Goal: Transaction & Acquisition: Purchase product/service

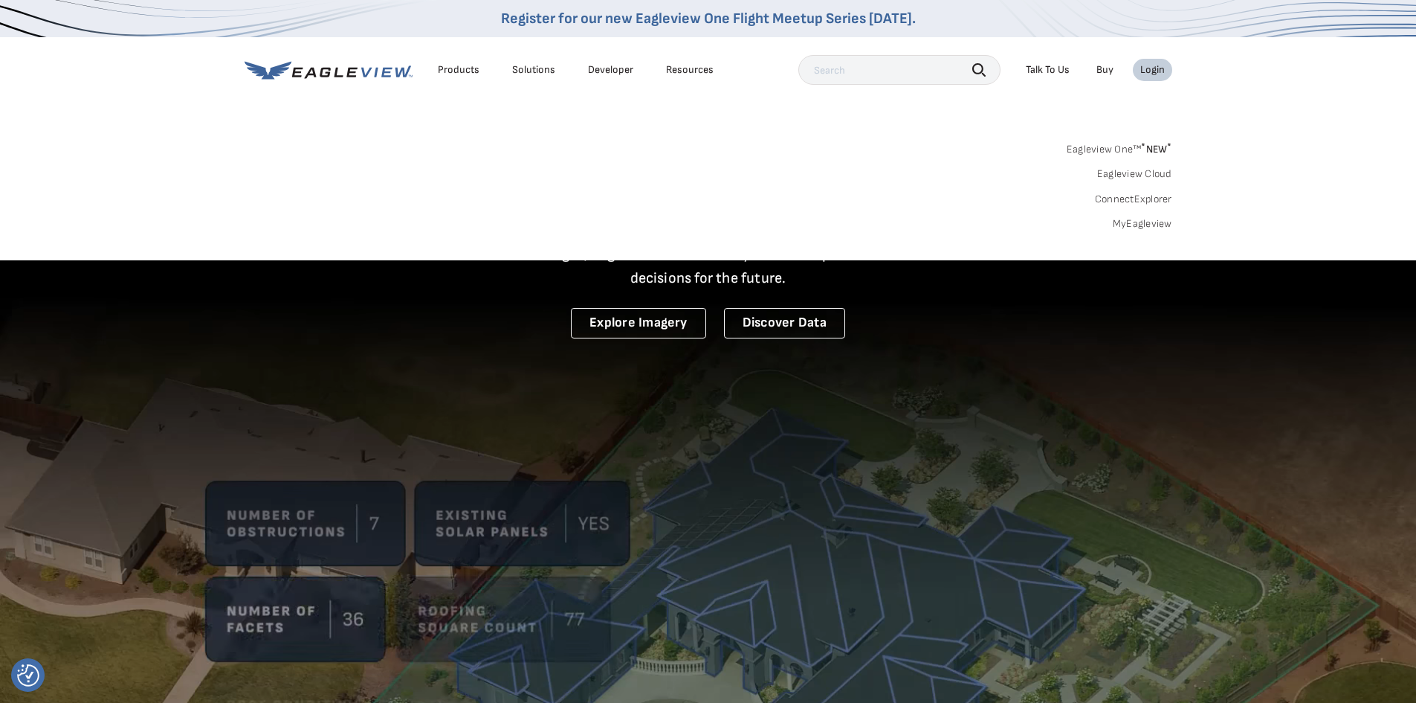
click at [1132, 225] on link "MyEagleview" at bounding box center [1142, 223] width 59 height 13
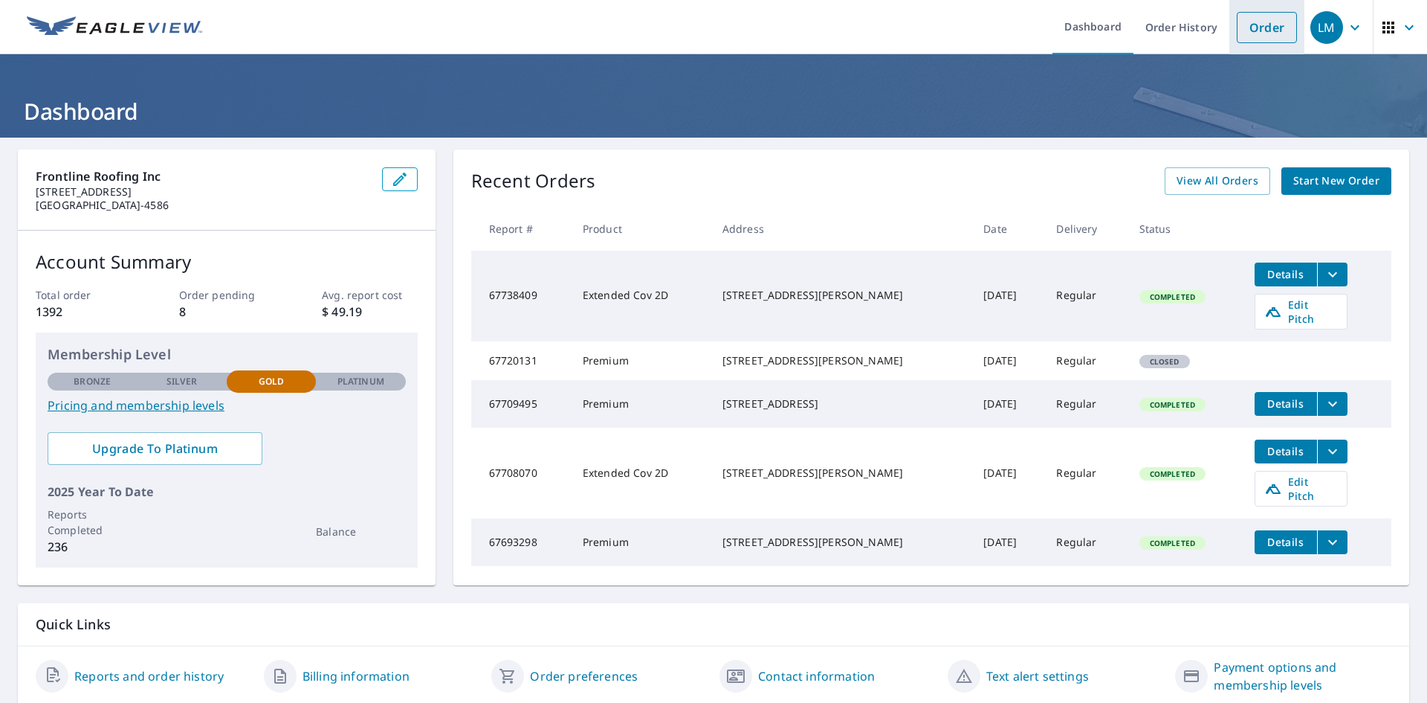
click at [1253, 37] on link "Order" at bounding box center [1267, 27] width 60 height 31
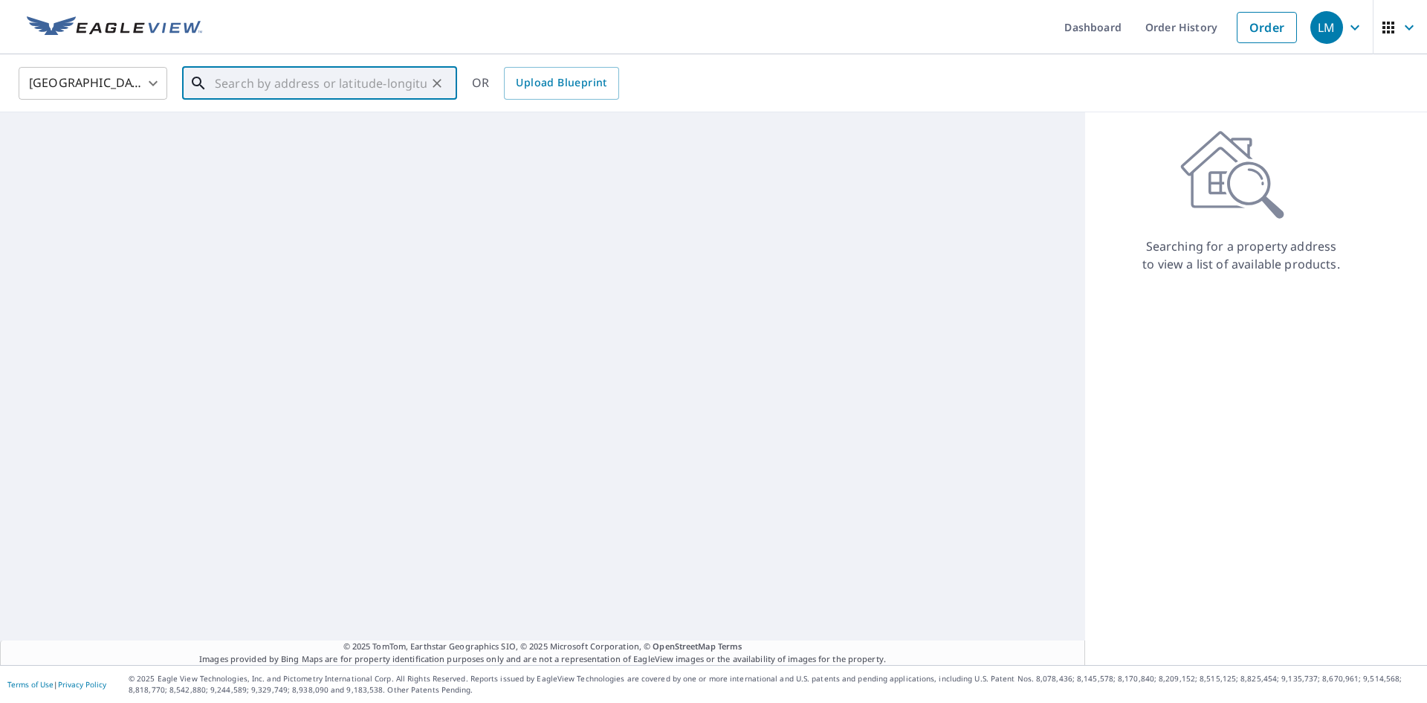
click at [297, 81] on input "text" at bounding box center [321, 83] width 212 height 42
paste input "[STREET_ADDRESS][PERSON_NAME][US_STATE]"
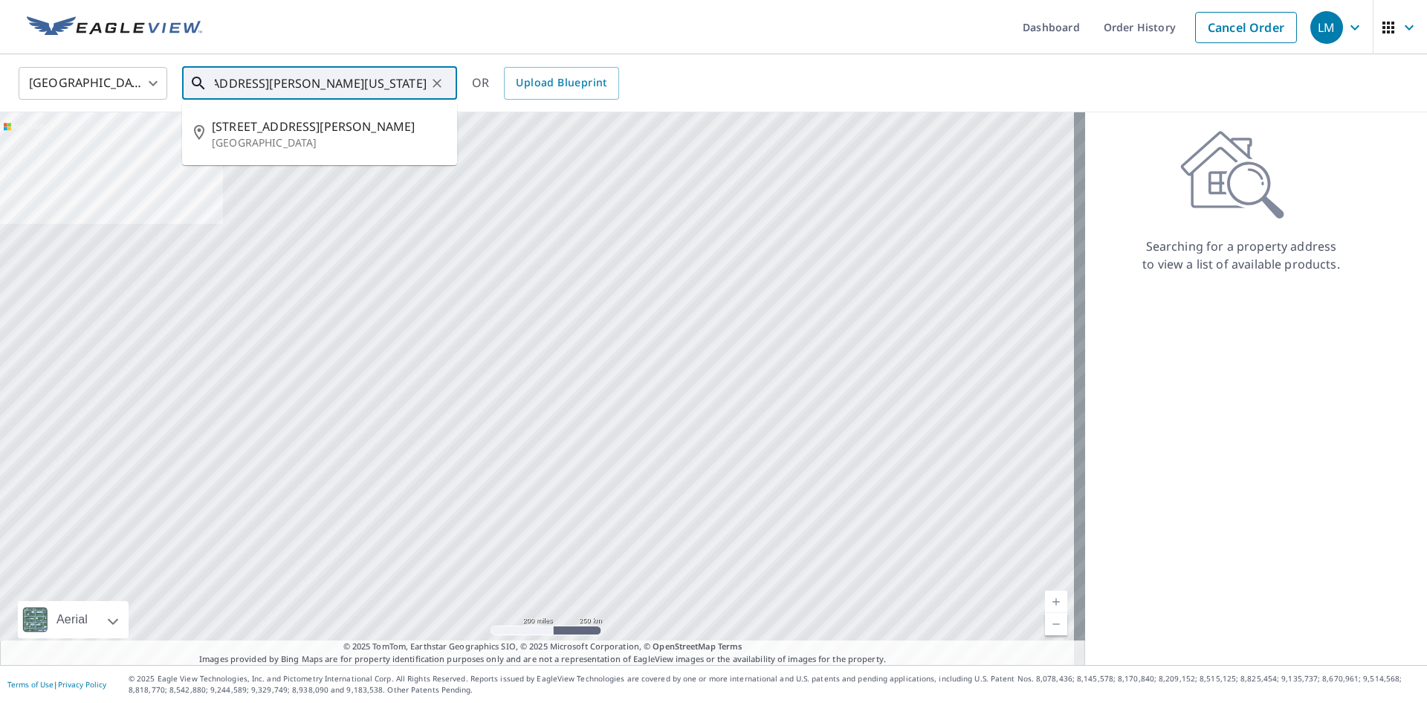
type input "[STREET_ADDRESS][PERSON_NAME][US_STATE]"
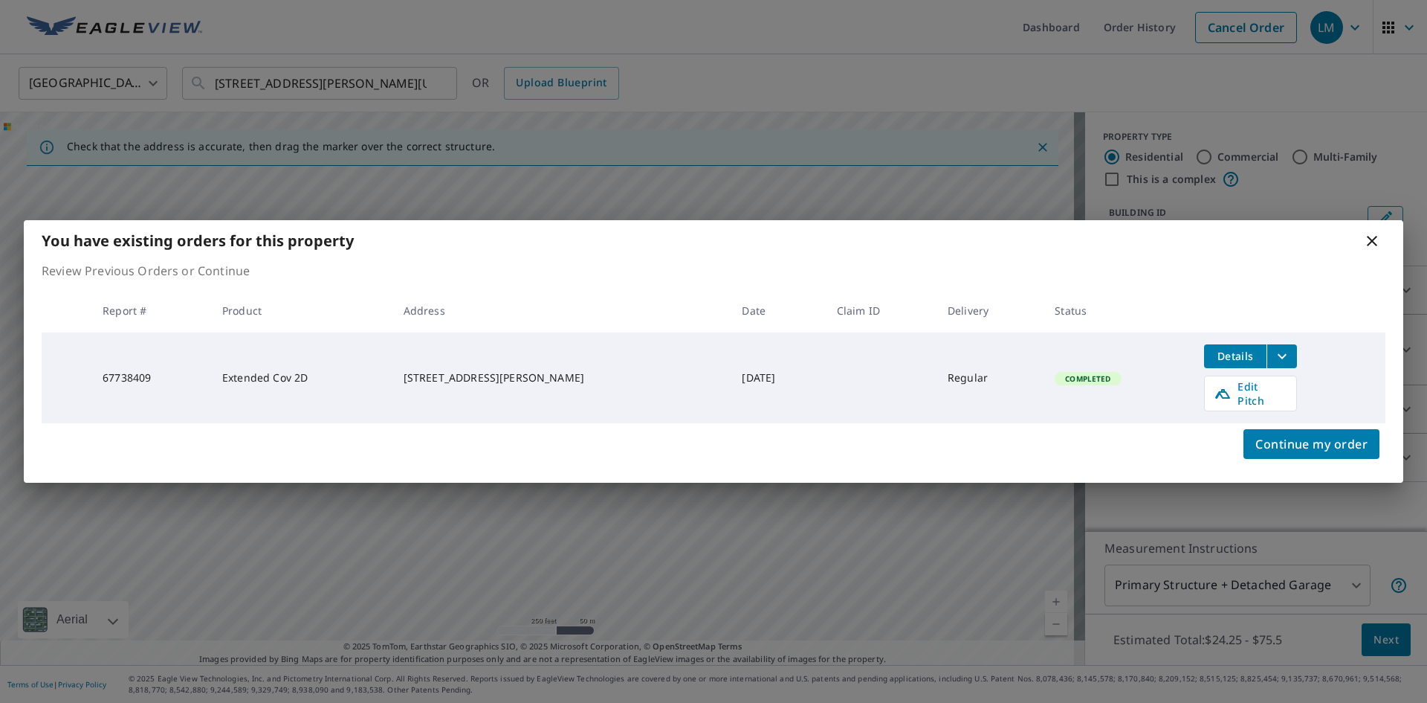
click at [1281, 375] on td "Details Edit Pitch" at bounding box center [1288, 377] width 193 height 91
click at [1279, 358] on icon "filesDropdownBtn-67738409" at bounding box center [1283, 356] width 18 height 18
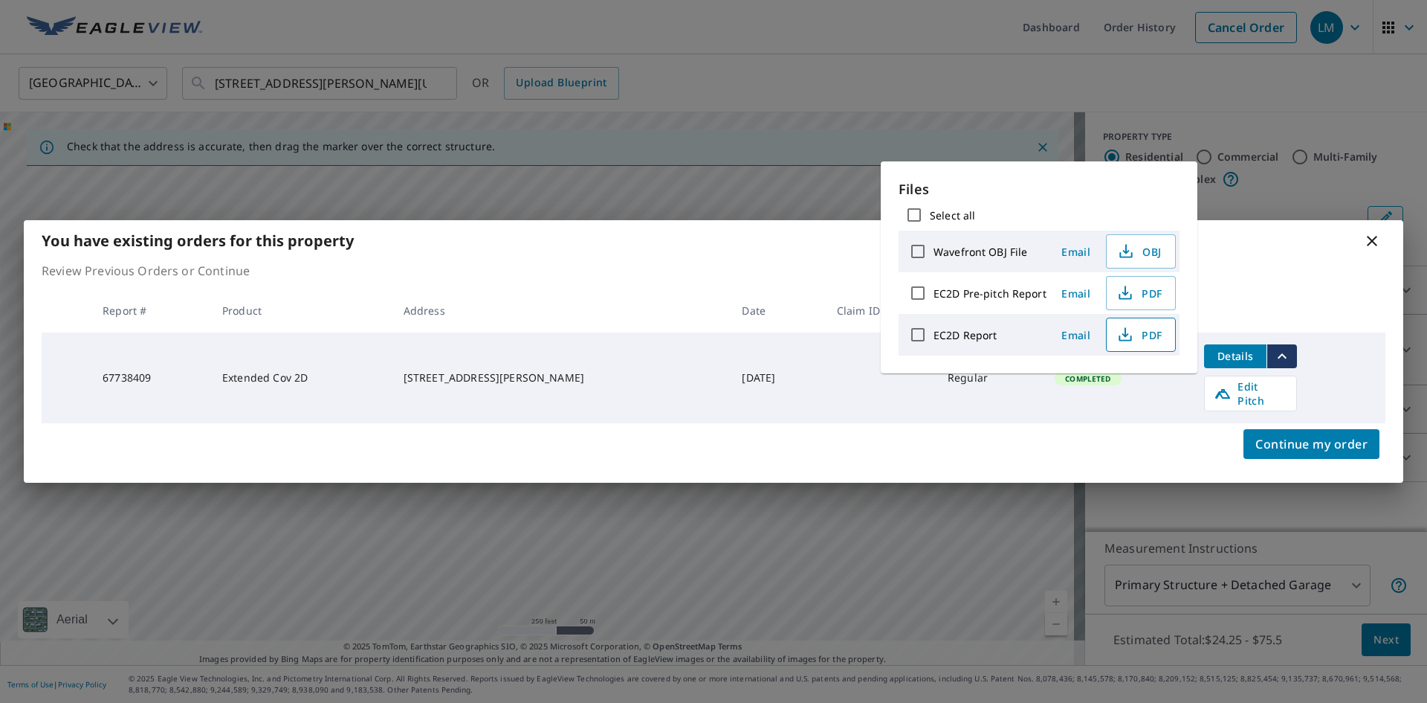
click at [1125, 334] on icon "button" at bounding box center [1126, 332] width 7 height 10
